Goal: Find specific page/section: Find specific page/section

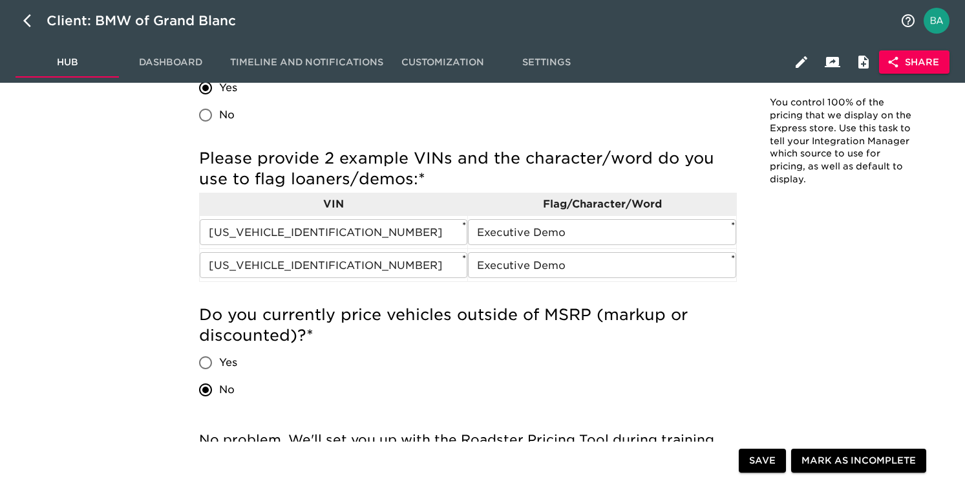
scroll to position [436, 0]
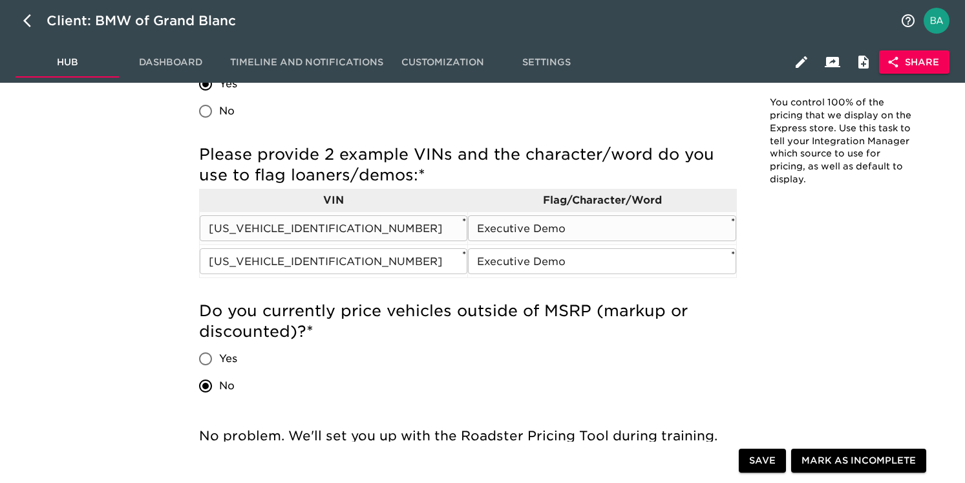
click at [309, 233] on input "WBA63DA03SCU09986" at bounding box center [334, 228] width 268 height 26
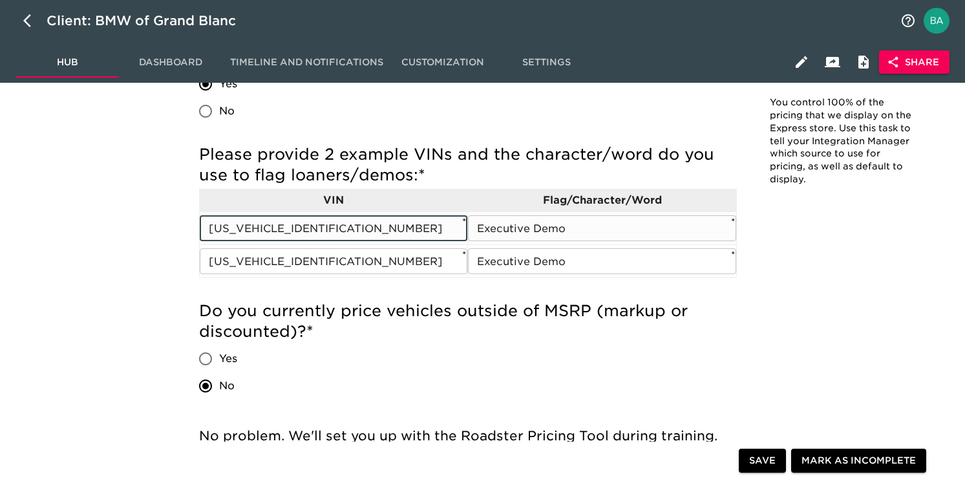
click at [309, 233] on input "WBA63DA03SCU09986" at bounding box center [334, 228] width 268 height 26
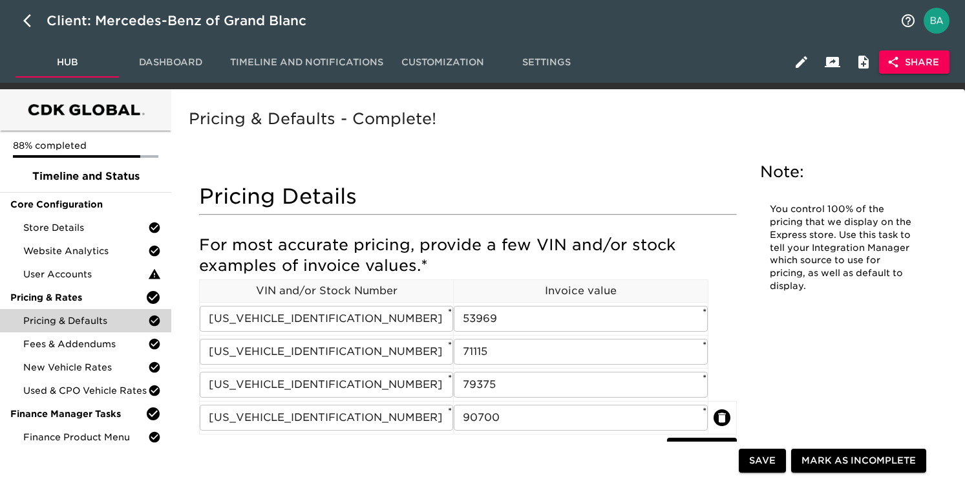
scroll to position [381, 0]
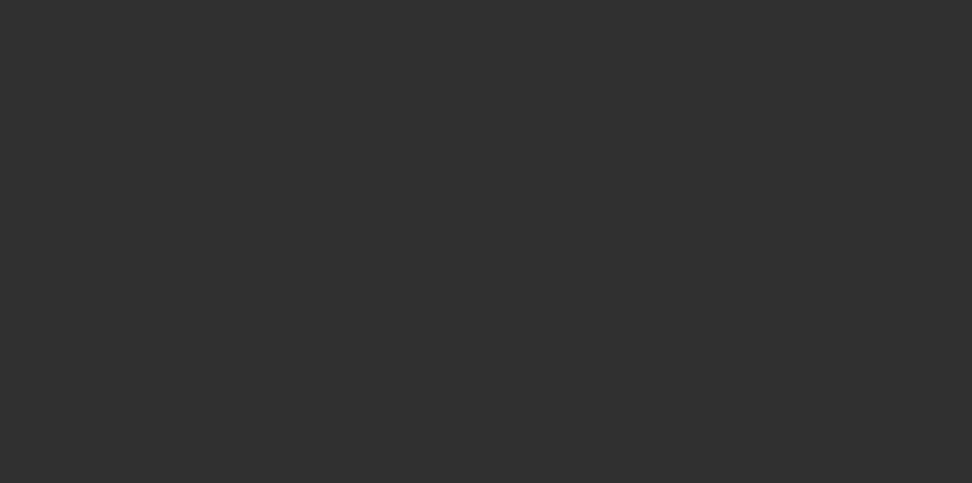
select select "10"
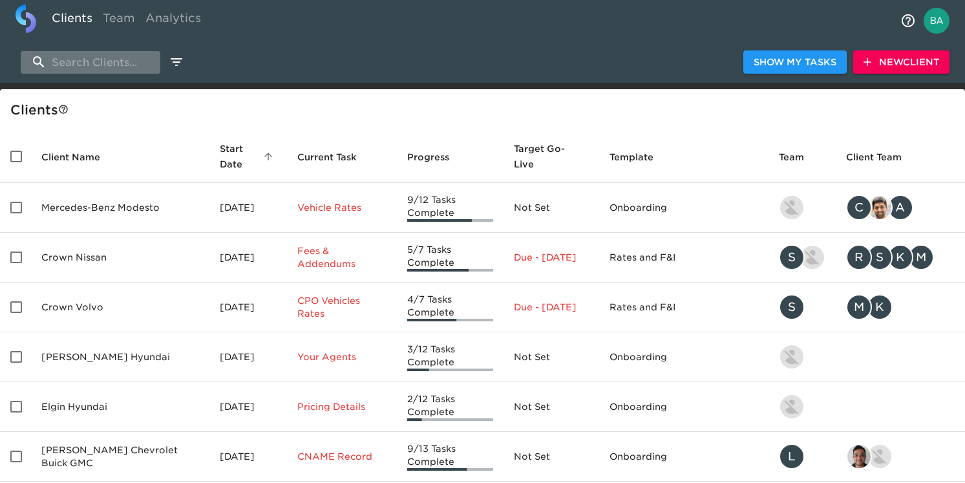
click at [110, 60] on input "search" at bounding box center [91, 62] width 140 height 23
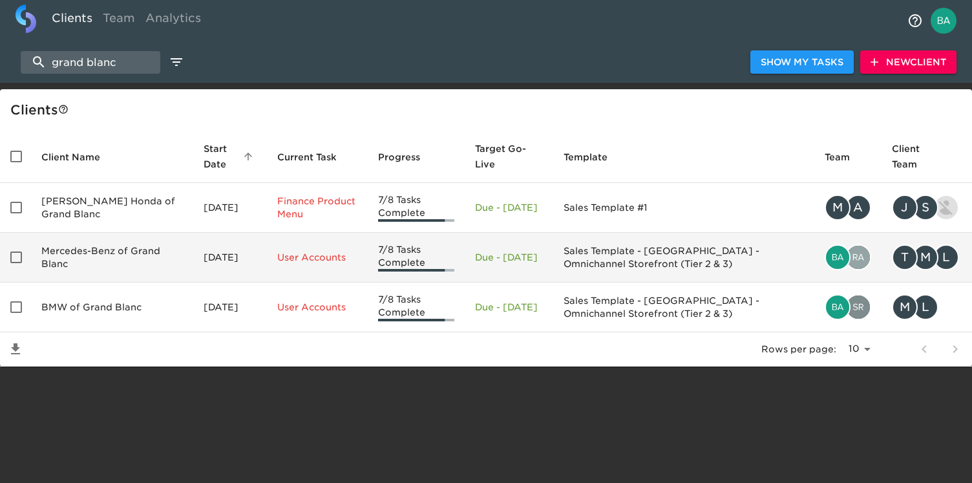
type input "grand blanc"
click at [94, 259] on td "Mercedes-Benz of Grand Blanc" at bounding box center [112, 258] width 162 height 50
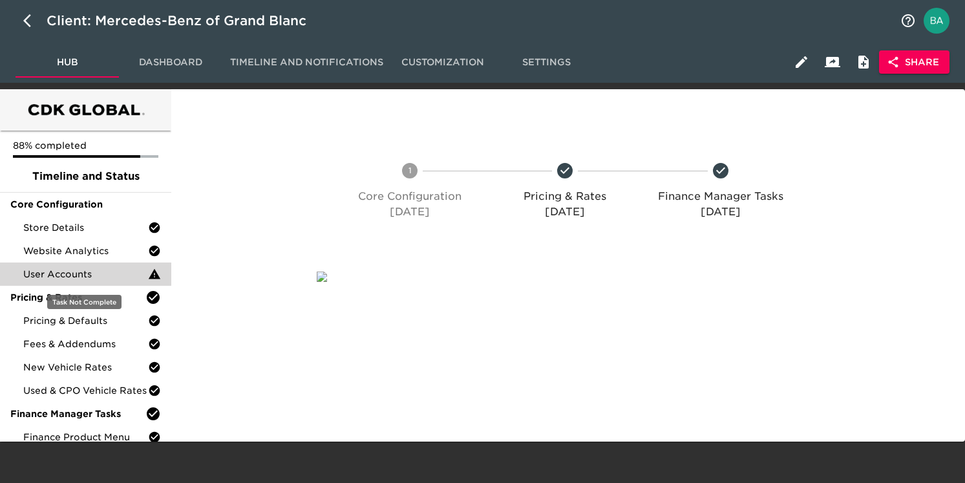
click at [101, 280] on div "User Accounts" at bounding box center [85, 273] width 171 height 23
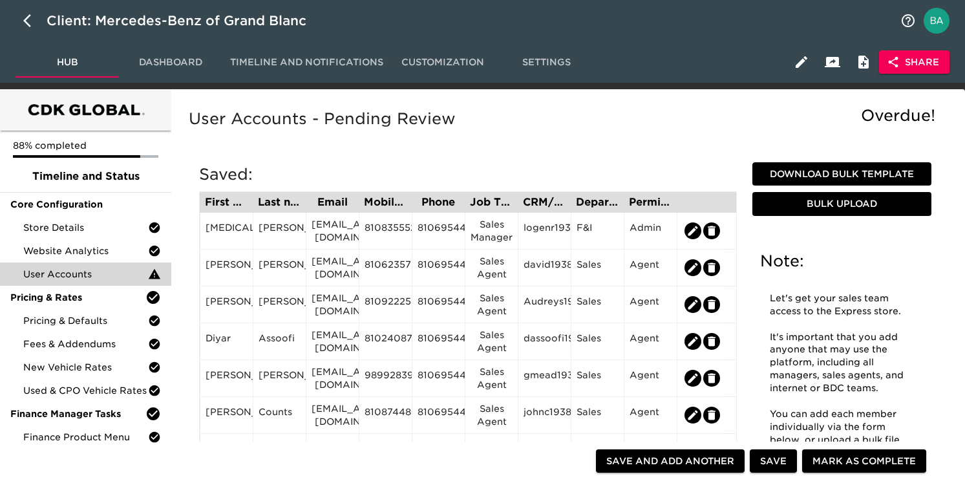
click at [184, 64] on span "Dashboard" at bounding box center [171, 62] width 88 height 16
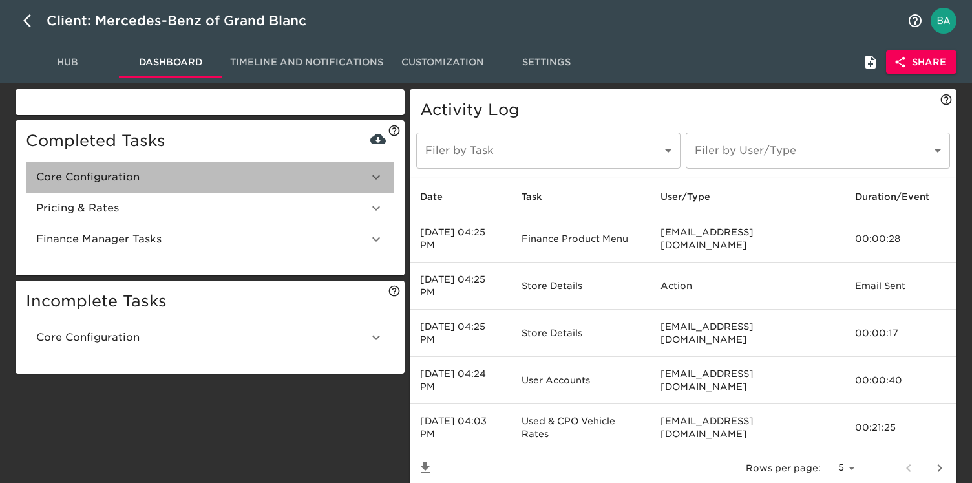
click at [96, 187] on div "Core Configuration" at bounding box center [210, 177] width 368 height 31
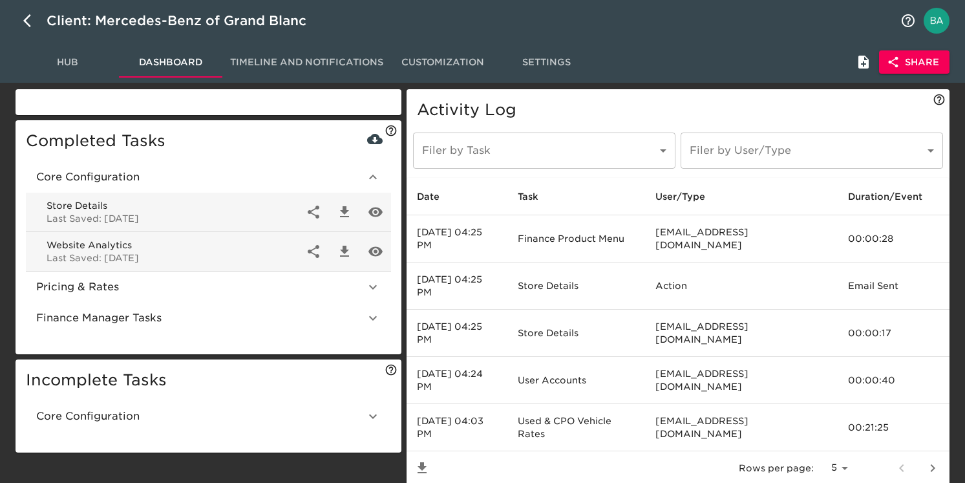
click at [345, 248] on icon "button" at bounding box center [344, 251] width 9 height 11
click at [637, 36] on div "Client: Mercedes-Benz of Grand Blanc" at bounding box center [482, 20] width 965 height 41
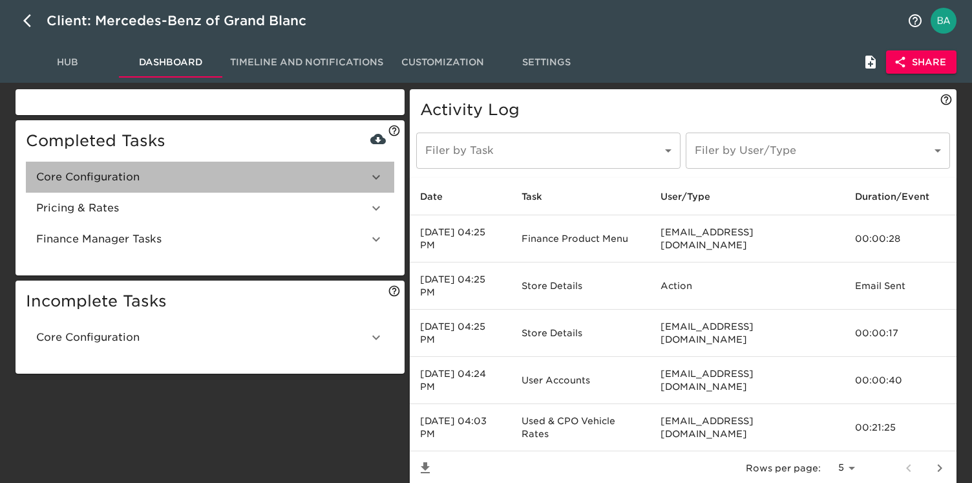
click at [376, 174] on icon at bounding box center [376, 177] width 16 height 16
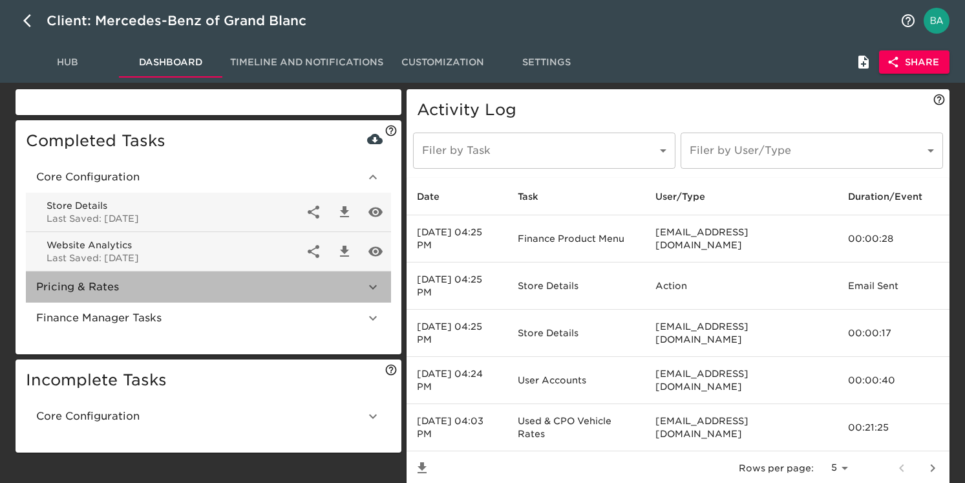
click at [201, 292] on span "Pricing & Rates" at bounding box center [200, 287] width 329 height 16
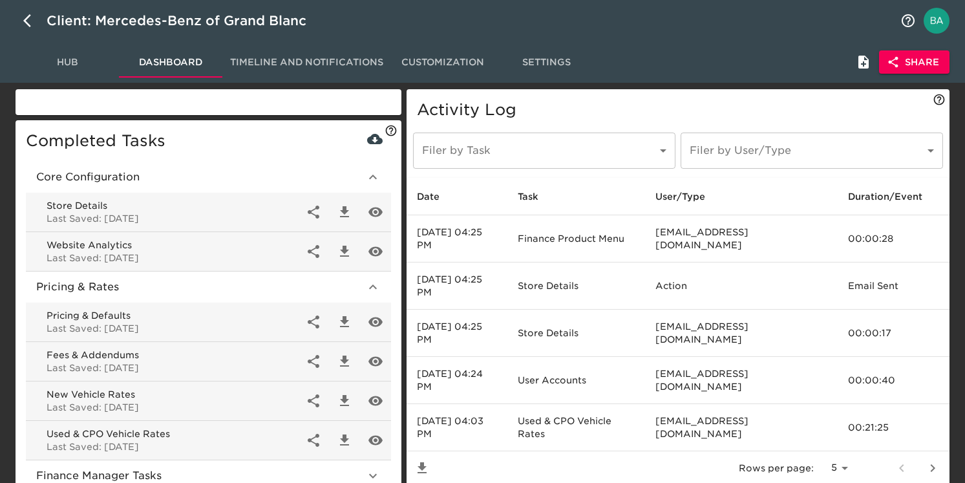
scroll to position [32, 0]
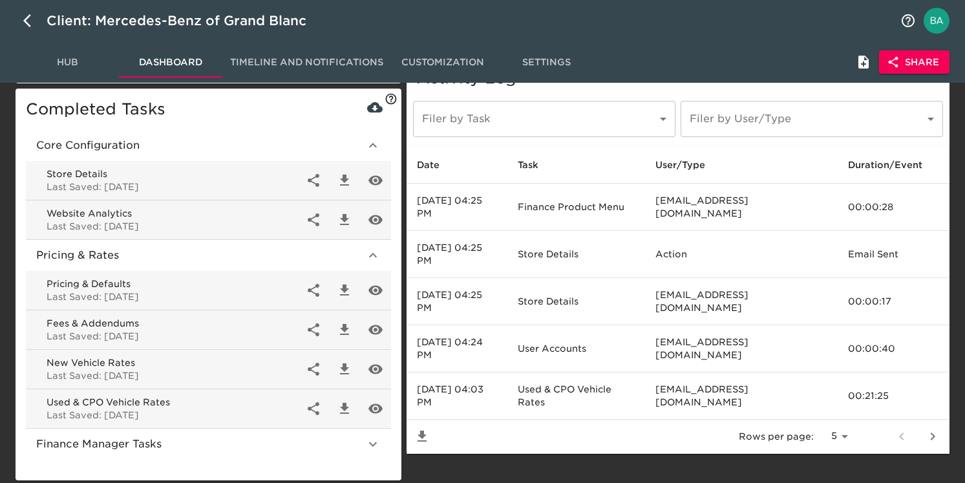
click at [112, 447] on span "Finance Manager Tasks" at bounding box center [200, 444] width 329 height 16
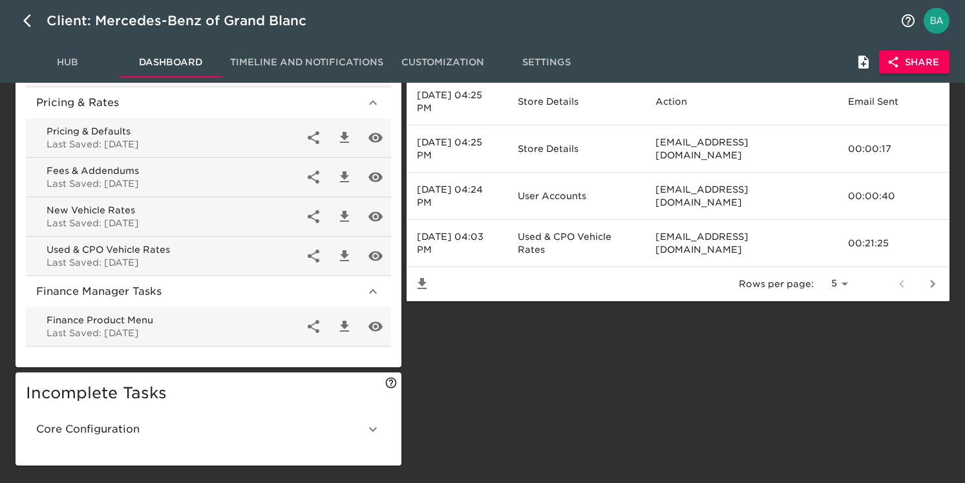
scroll to position [213, 0]
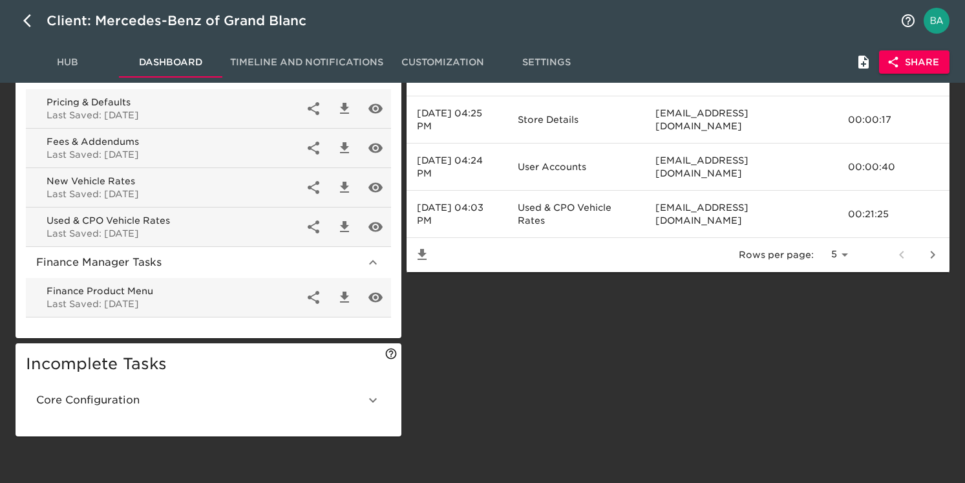
click at [88, 398] on span "Core Configuration" at bounding box center [200, 400] width 329 height 16
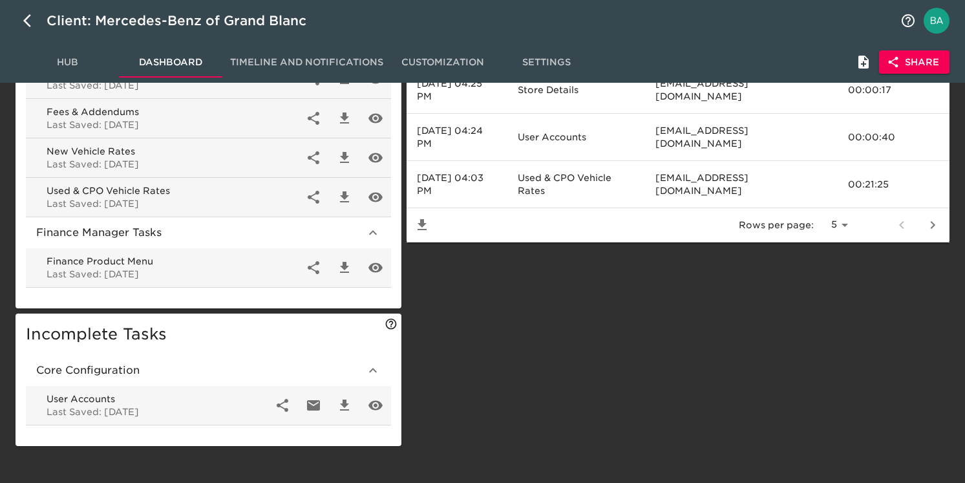
scroll to position [253, 0]
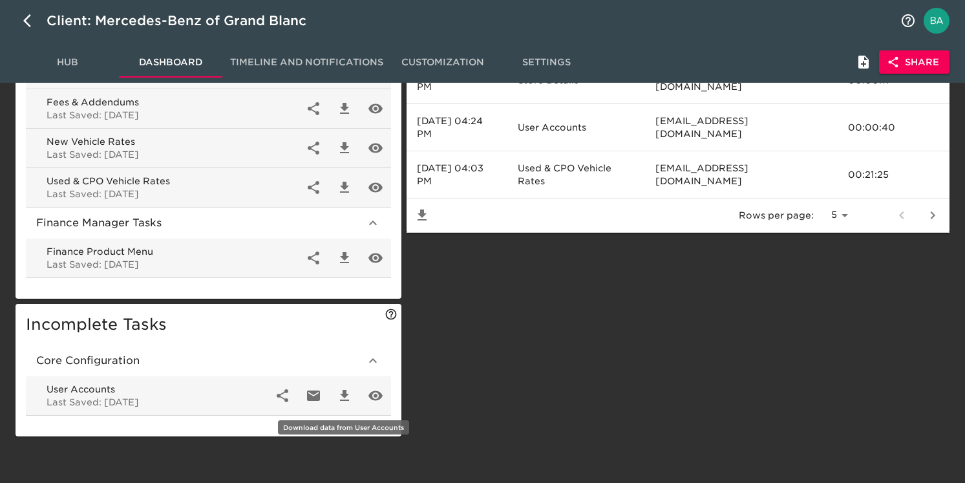
click at [341, 388] on icon "button" at bounding box center [345, 396] width 16 height 16
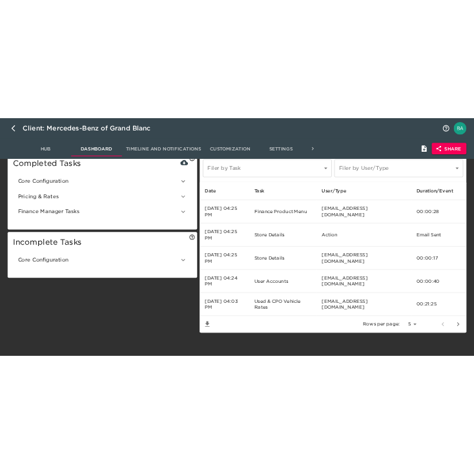
scroll to position [0, 0]
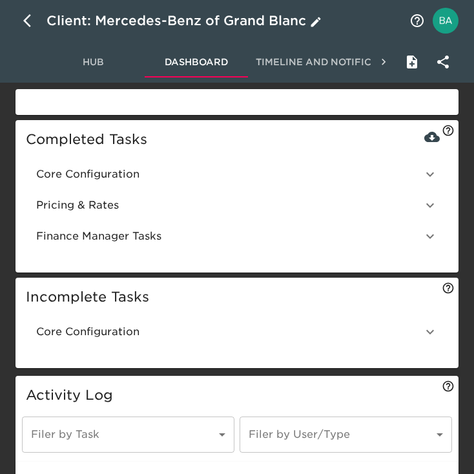
click at [22, 23] on button "button" at bounding box center [31, 20] width 31 height 31
select select "10"
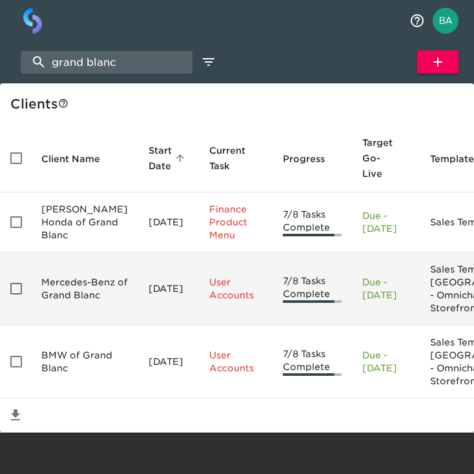
scroll to position [78, 0]
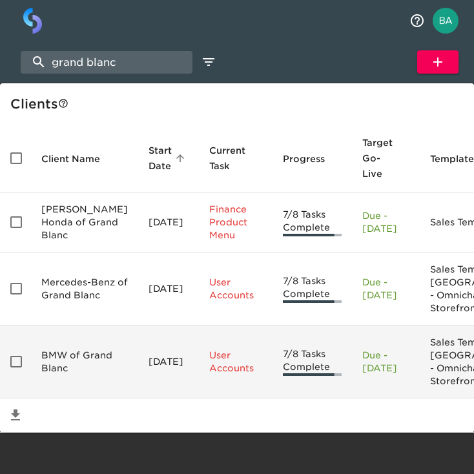
click at [83, 335] on td "BMW of Grand Blanc" at bounding box center [84, 362] width 107 height 73
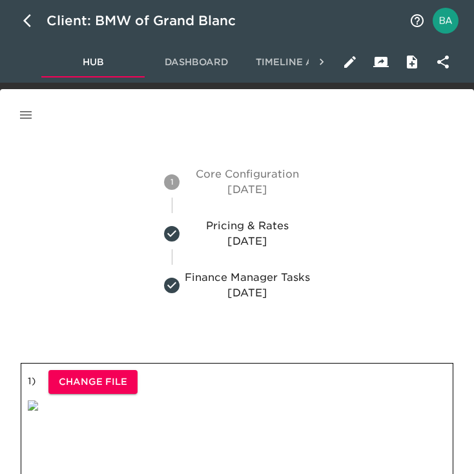
click at [28, 109] on icon "button" at bounding box center [26, 115] width 16 height 16
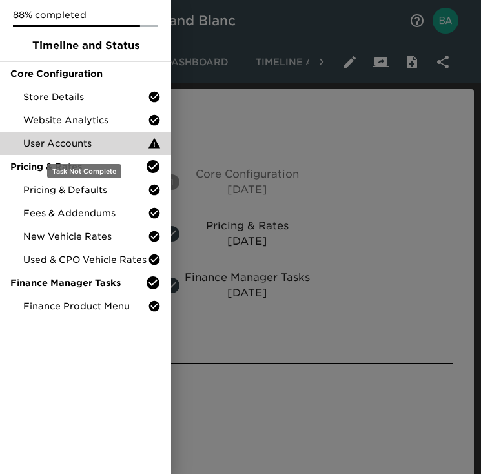
click at [35, 143] on span "User Accounts" at bounding box center [85, 143] width 125 height 13
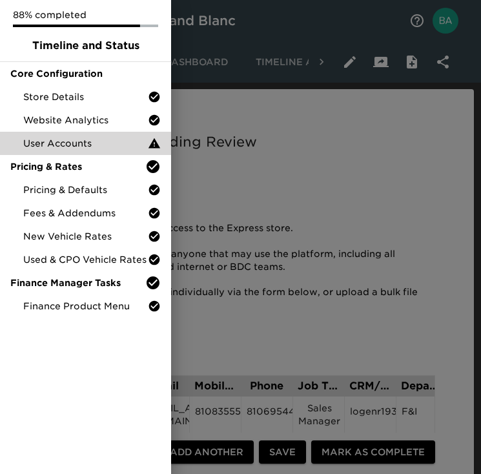
click at [250, 41] on div at bounding box center [240, 237] width 481 height 474
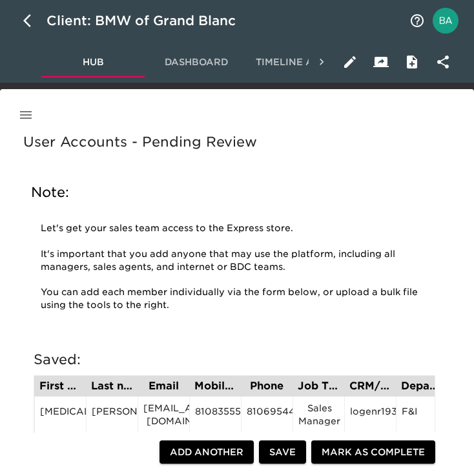
click at [195, 61] on span "Dashboard" at bounding box center [197, 62] width 88 height 16
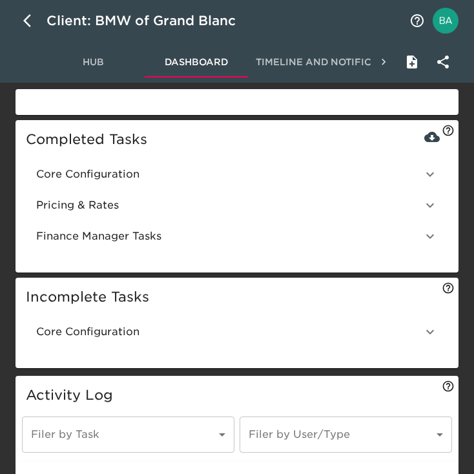
click at [94, 326] on span "Core Configuration" at bounding box center [229, 332] width 386 height 16
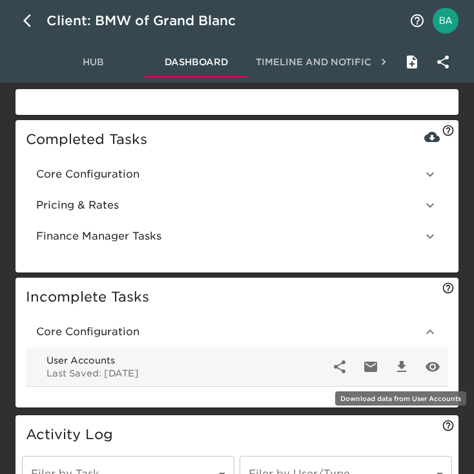
click at [405, 366] on icon "button" at bounding box center [402, 367] width 16 height 16
